Goal: Register for event/course

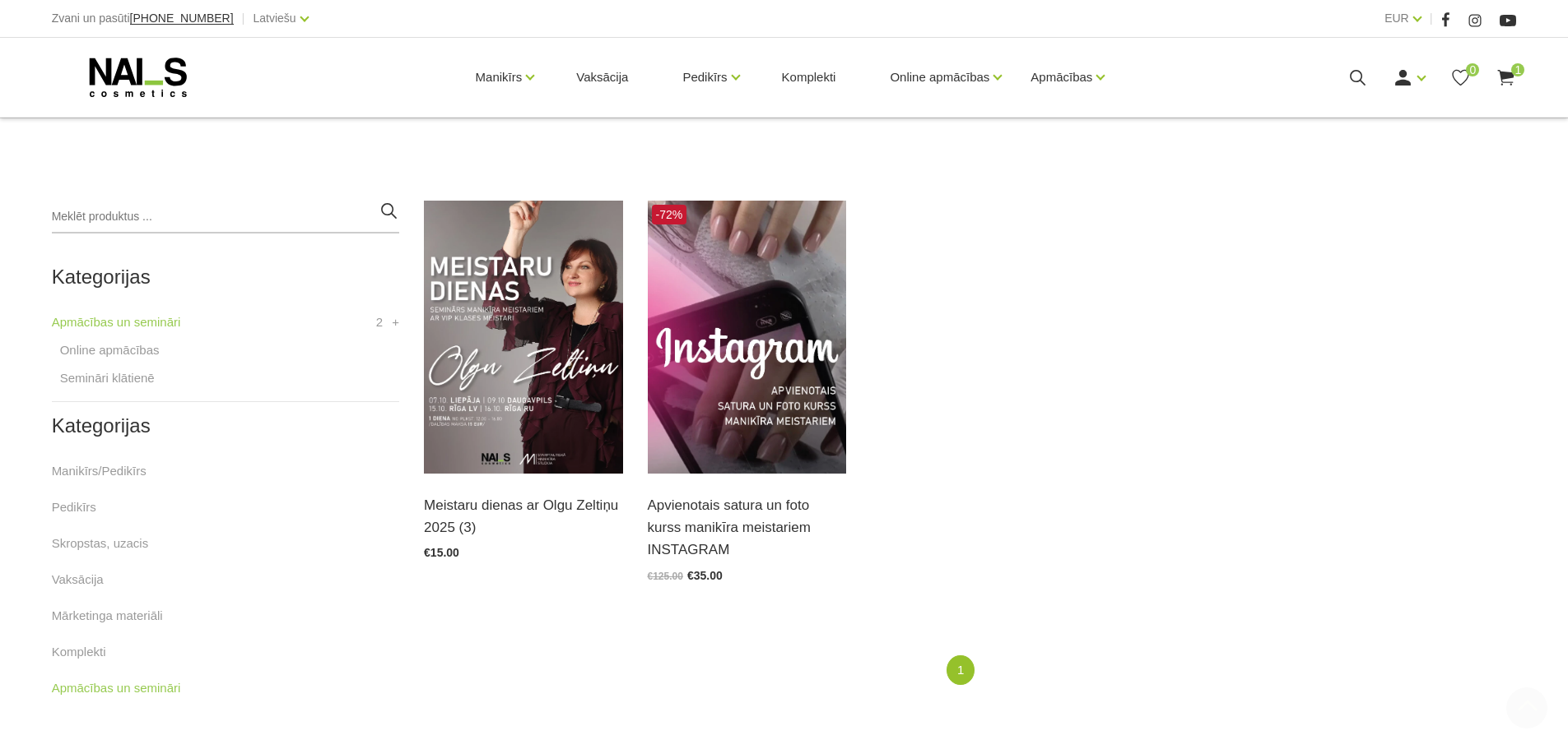
scroll to position [329, 0]
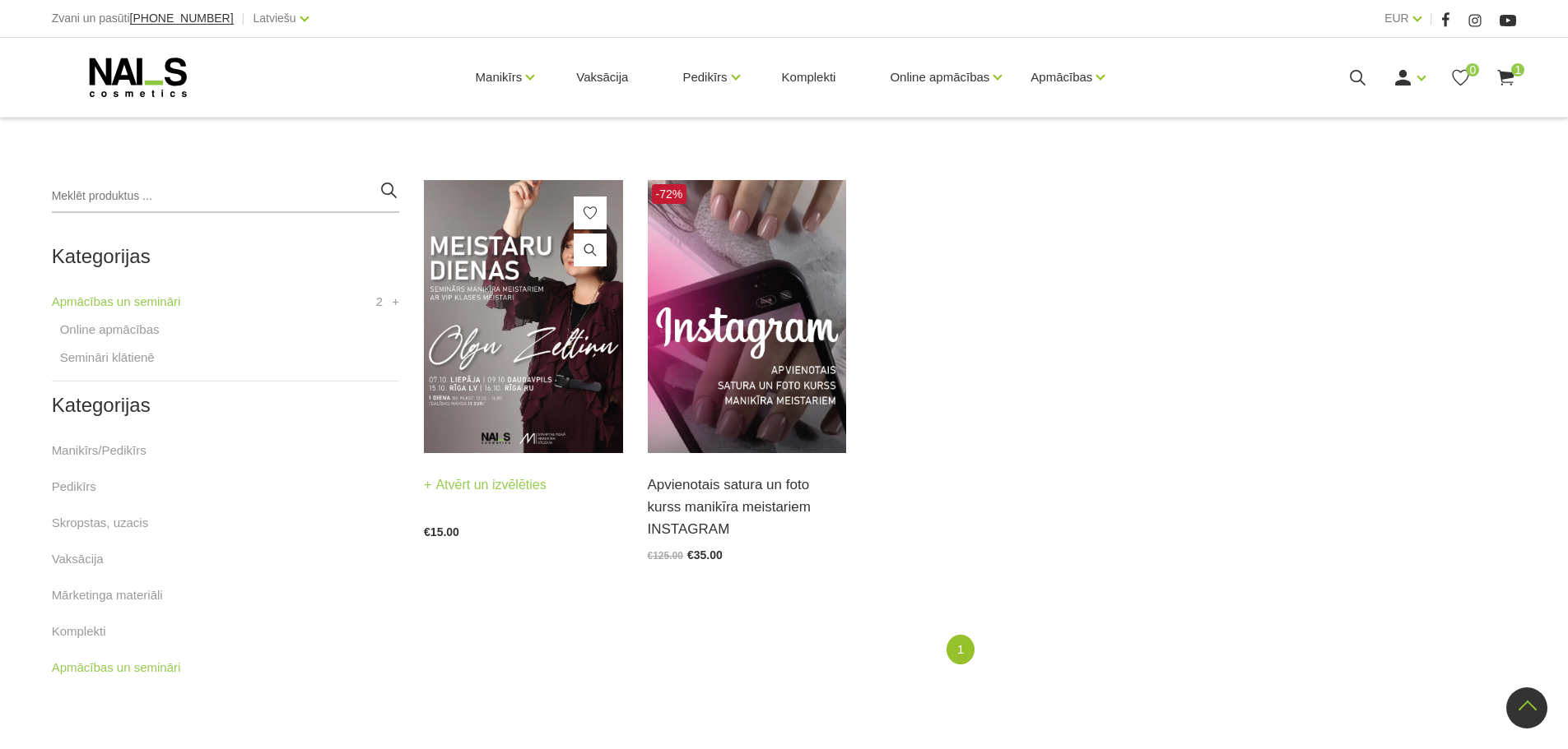
click at [552, 462] on div "Meistaru dienas ar Olgu Zeltiņu 2025 (3) Atvērt un izvēlēties €15.00" at bounding box center [522, 495] width 198 height 84
click at [501, 485] on link "Atvērt un izvēlēties" at bounding box center [485, 485] width 123 height 23
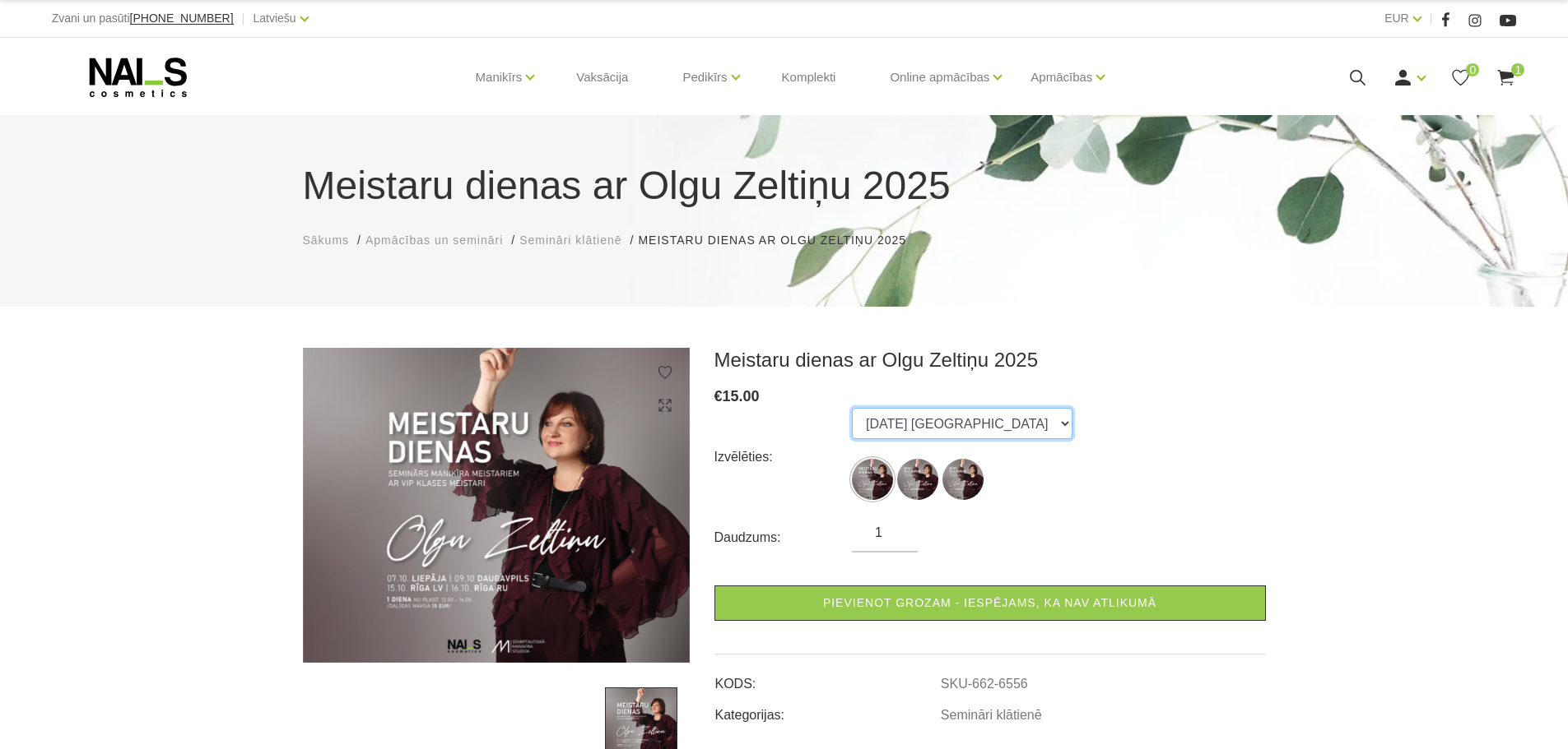
click at [945, 427] on select "[DATE] [GEOGRAPHIC_DATA] [DATE] Daugavpils [DATE] Rīga, krievu valodā" at bounding box center [962, 423] width 220 height 31
click at [1266, 429] on div "Meistaru dienas ar Olgu Zeltiņu 2025 € 15.00 Izvēlēties: [DATE] [GEOGRAPHIC_DAT…" at bounding box center [990, 554] width 576 height 412
